Goal: Information Seeking & Learning: Check status

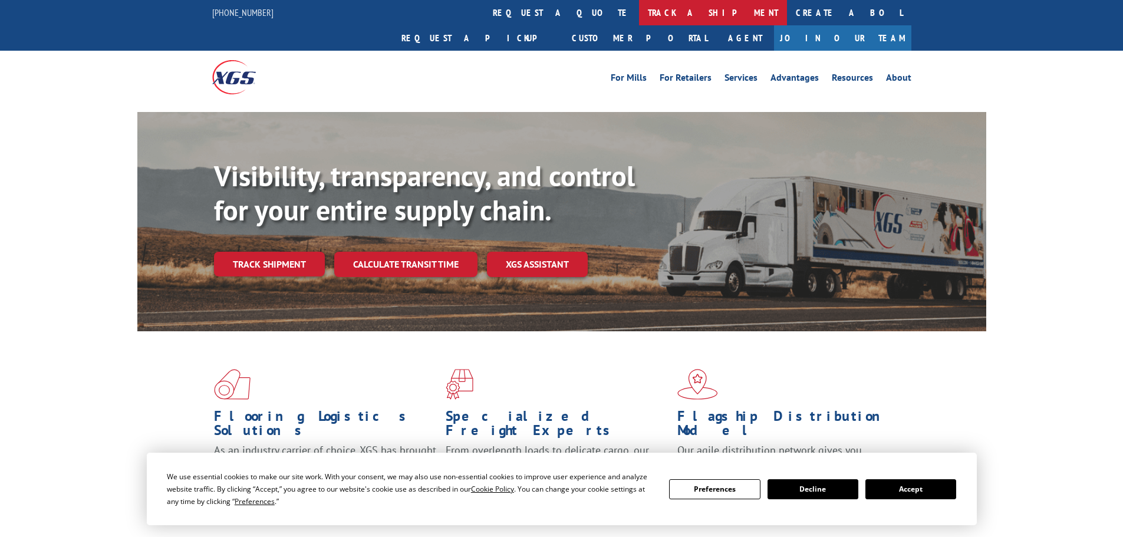
click at [639, 11] on link "track a shipment" at bounding box center [713, 12] width 148 height 25
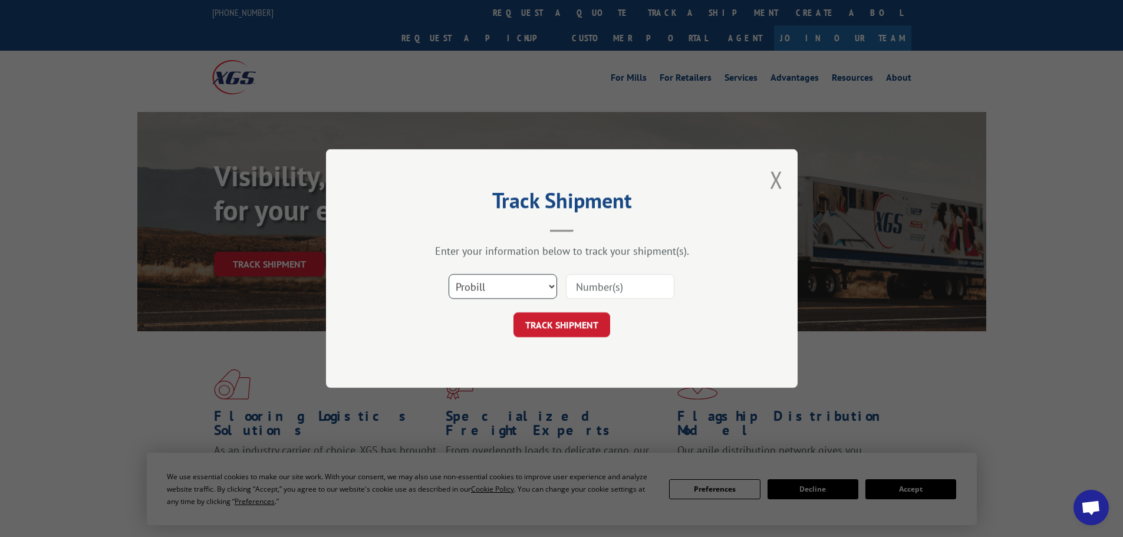
click at [521, 289] on select "Select category... Probill BOL PO" at bounding box center [503, 286] width 108 height 25
select select "bol"
click at [449, 274] on select "Select category... Probill BOL PO" at bounding box center [503, 286] width 108 height 25
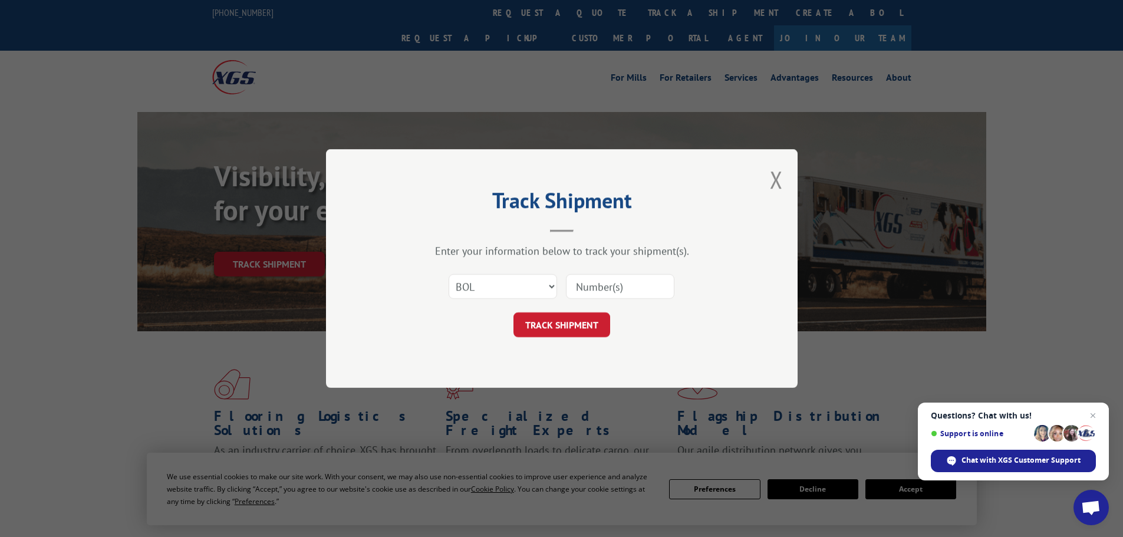
click at [585, 288] on input at bounding box center [620, 286] width 108 height 25
paste input "7063886"
type input "7063886"
click at [548, 320] on button "TRACK SHIPMENT" at bounding box center [561, 324] width 97 height 25
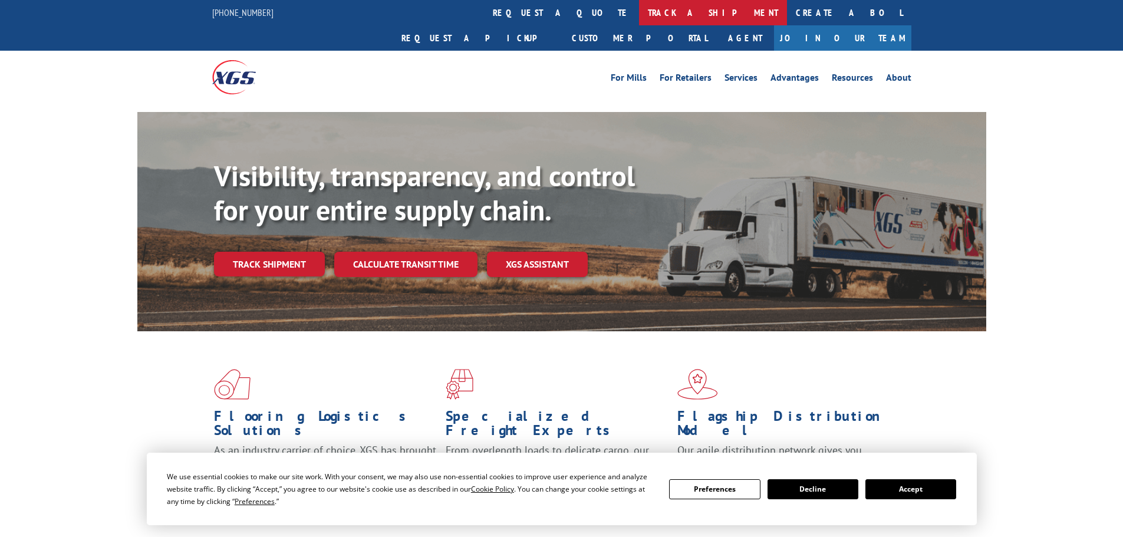
click at [639, 3] on link "track a shipment" at bounding box center [713, 12] width 148 height 25
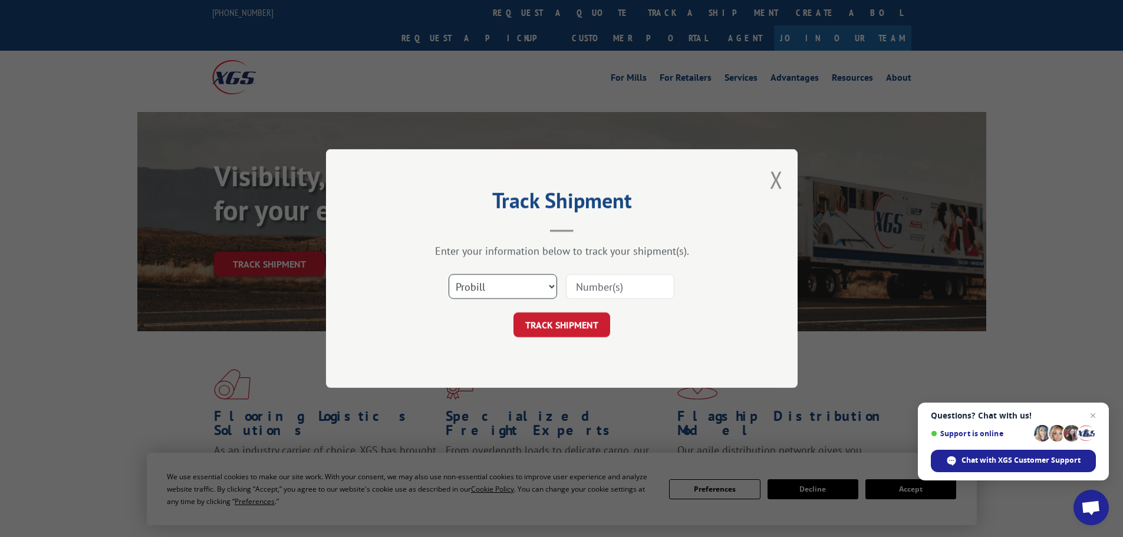
click at [493, 295] on select "Select category... Probill BOL PO" at bounding box center [503, 286] width 108 height 25
select select "bol"
click at [449, 274] on select "Select category... Probill BOL PO" at bounding box center [503, 286] width 108 height 25
click at [578, 281] on input at bounding box center [620, 286] width 108 height 25
paste input "7063626"
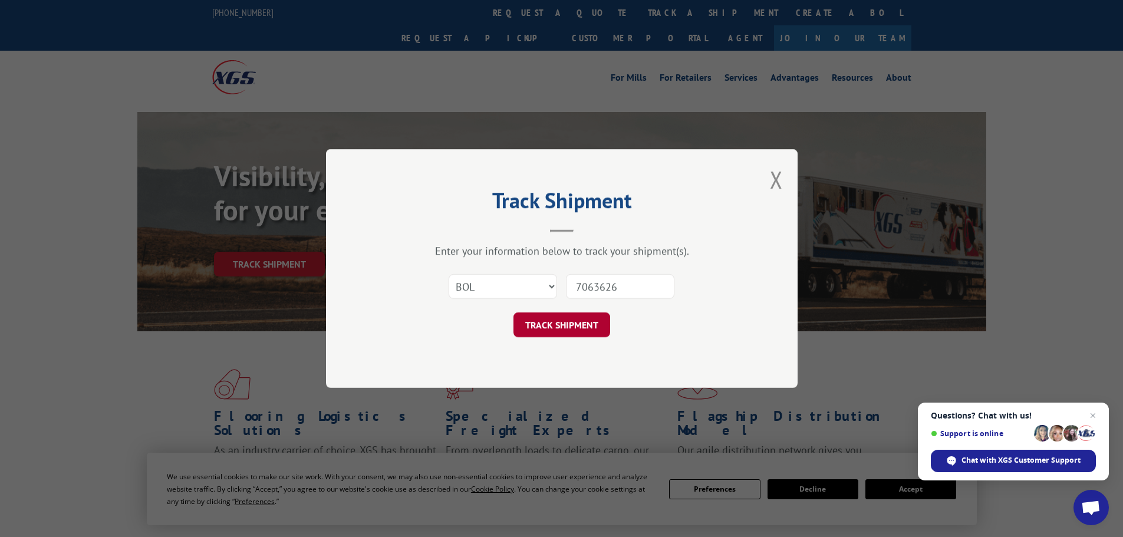
type input "7063626"
click at [569, 319] on button "TRACK SHIPMENT" at bounding box center [561, 324] width 97 height 25
